Goal: Check status

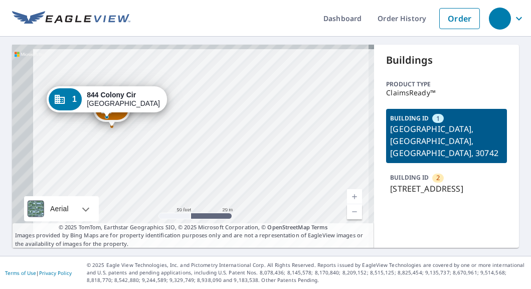
click at [238, 162] on div "2 864 Colony Cir Fort Oglethorpe, GA 30742 1 844 Colony Cir Fort Oglethorpe, GA…" at bounding box center [193, 146] width 362 height 203
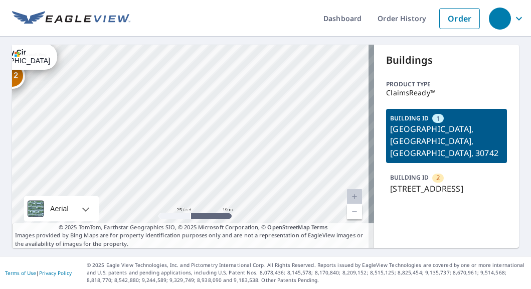
drag, startPoint x: 146, startPoint y: 146, endPoint x: 259, endPoint y: 164, distance: 114.2
click at [258, 163] on div "2 864 Colony Cir Fort Oglethorpe, GA 30742 1 844 Colony Cir Fort Oglethorpe, GA…" at bounding box center [193, 146] width 362 height 203
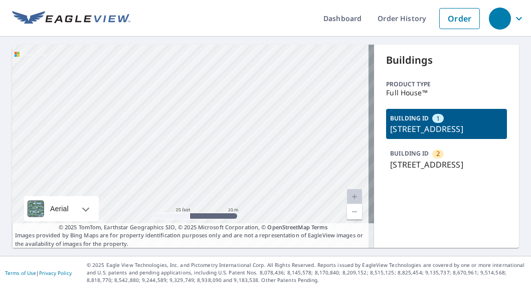
drag, startPoint x: 167, startPoint y: 129, endPoint x: 352, endPoint y: 171, distance: 189.1
click at [352, 171] on div "2 10562 Mount Curve Rd Eden Prairie, MN 55347 1 10560 Mount Curve Rd Eden Prair…" at bounding box center [193, 146] width 362 height 203
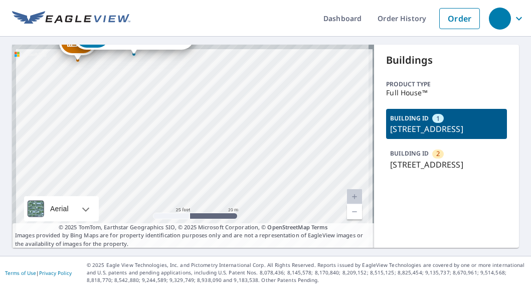
drag, startPoint x: 205, startPoint y: 132, endPoint x: 294, endPoint y: 193, distance: 108.7
click at [294, 193] on div "2 10562 Mount Curve Rd Eden Prairie, MN 55347 1 10560 Mount Curve Rd Eden Prair…" at bounding box center [193, 146] width 362 height 203
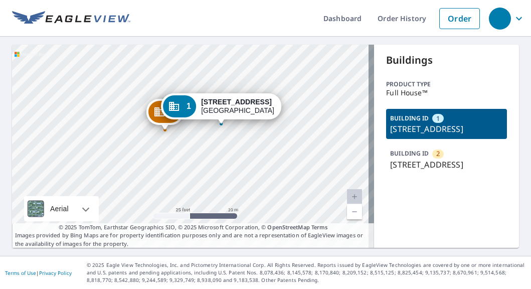
drag, startPoint x: 231, startPoint y: 156, endPoint x: 244, endPoint y: 181, distance: 28.7
click at [243, 181] on div "2 10562 Mount Curve Rd Eden Prairie, MN 55347 1 10560 Mount Curve Rd Eden Prair…" at bounding box center [193, 146] width 362 height 203
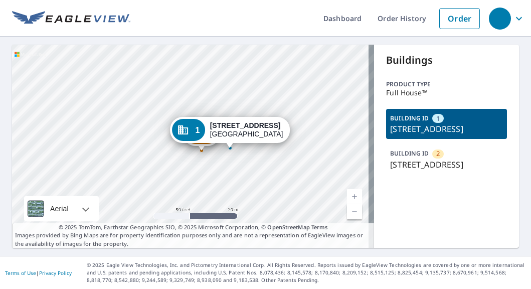
click at [466, 88] on p "Product type" at bounding box center [446, 84] width 121 height 9
